Goal: Transaction & Acquisition: Purchase product/service

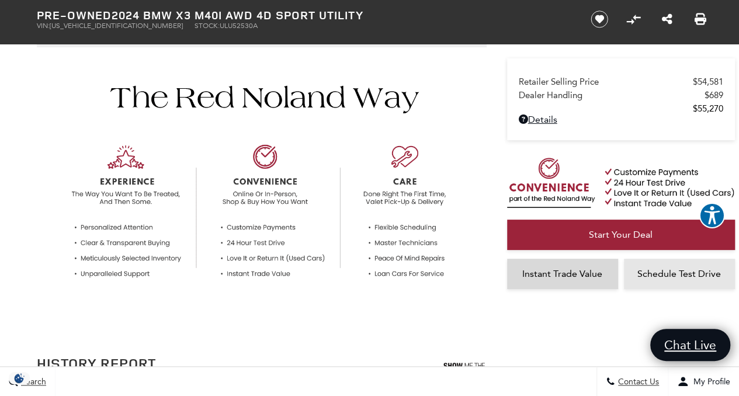
scroll to position [409, 0]
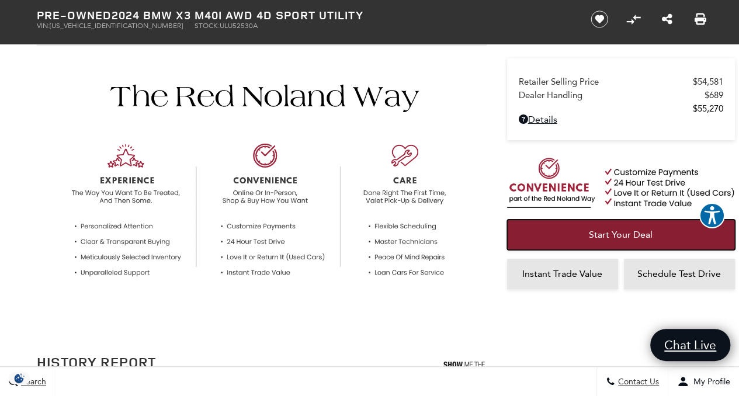
click at [613, 233] on span "Start Your Deal" at bounding box center [621, 234] width 64 height 11
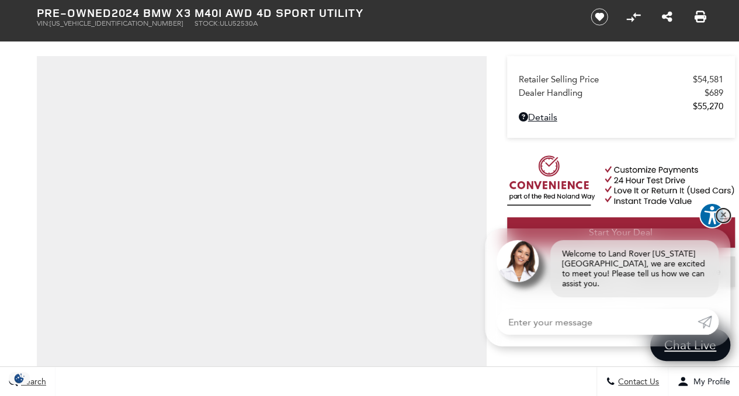
click at [724, 222] on link "✕" at bounding box center [723, 215] width 14 height 14
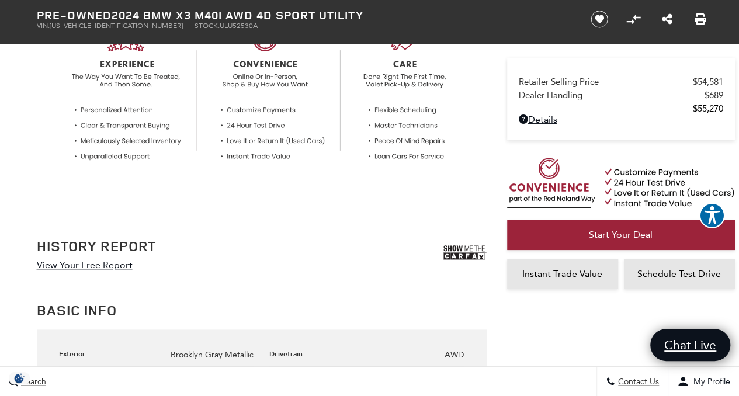
scroll to position [526, 0]
click at [453, 251] on img at bounding box center [465, 252] width 44 height 29
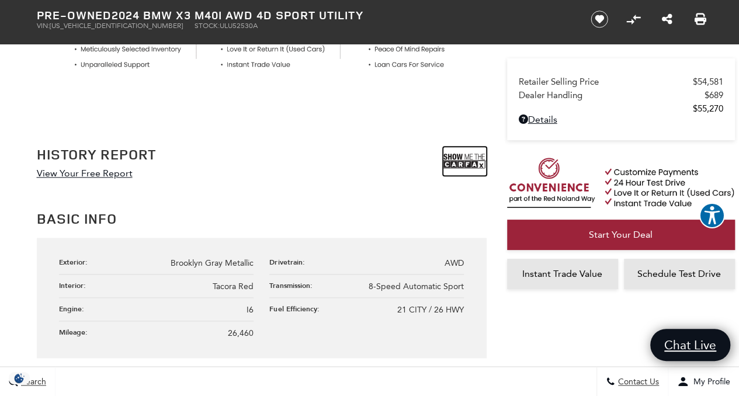
scroll to position [642, 0]
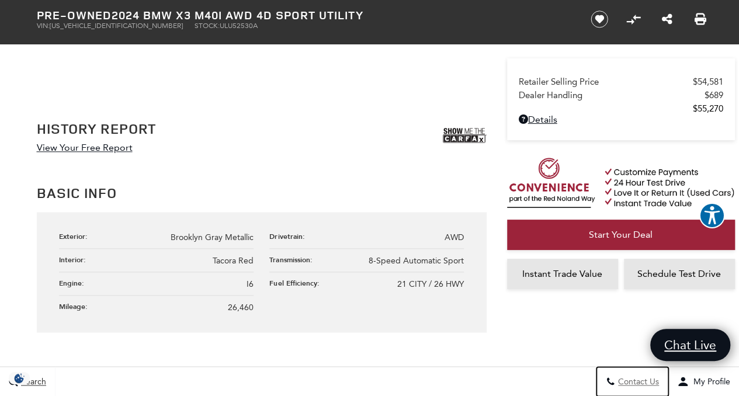
click at [629, 386] on span "Contact Us" at bounding box center [637, 382] width 44 height 10
